Goal: Navigation & Orientation: Find specific page/section

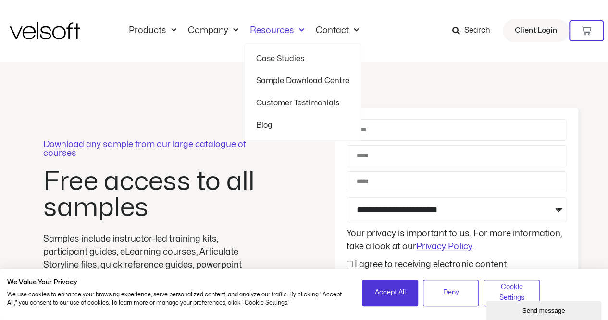
click at [298, 82] on link "Sample Download Centre" at bounding box center [302, 81] width 93 height 22
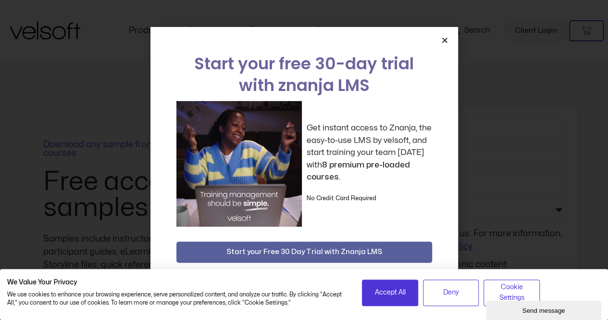
click at [446, 39] on icon "Close" at bounding box center [444, 40] width 7 height 7
